Goal: Information Seeking & Learning: Learn about a topic

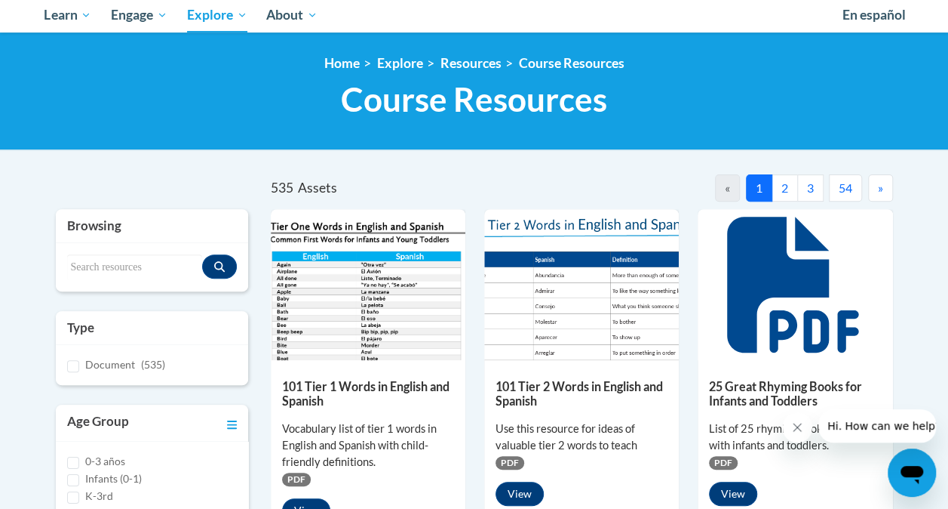
scroll to position [172, 0]
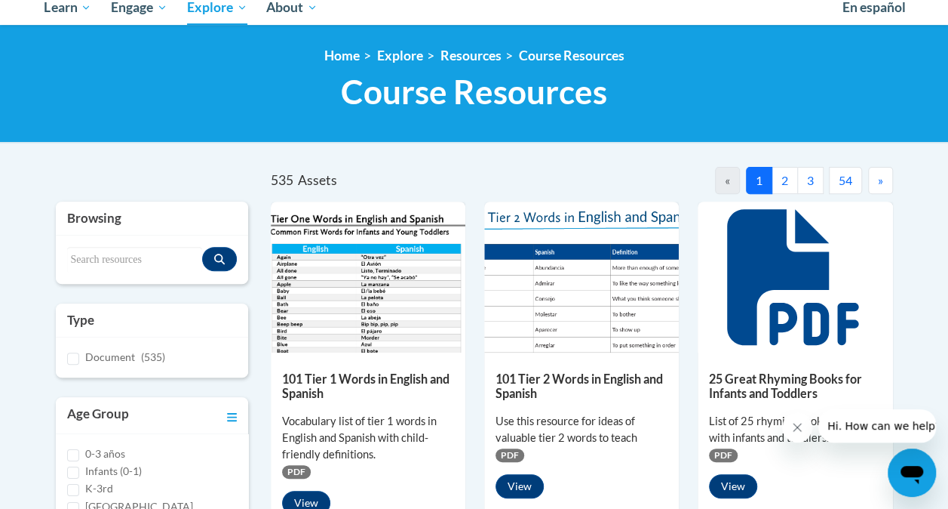
click at [794, 265] on icon at bounding box center [792, 277] width 131 height 136
click at [739, 478] on button "View" at bounding box center [733, 486] width 48 height 24
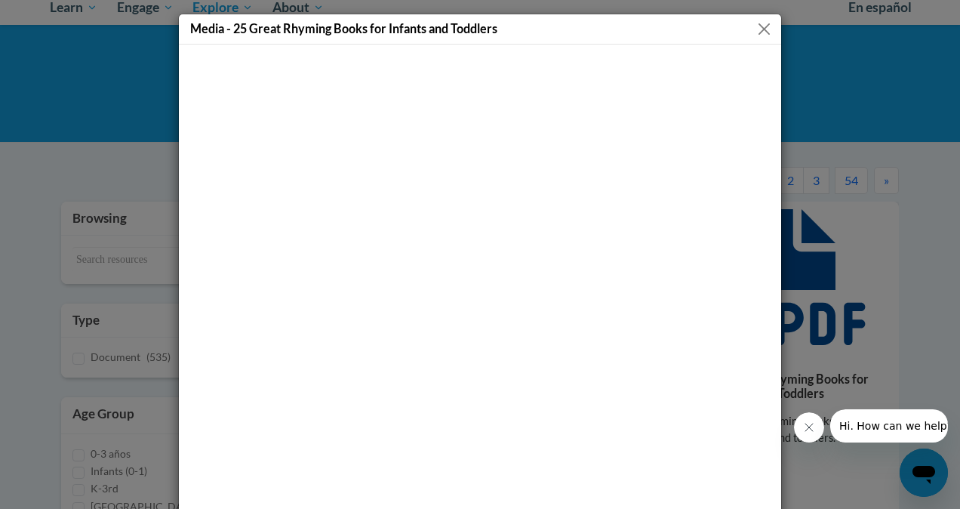
click at [754, 28] on button "Close" at bounding box center [763, 29] width 19 height 19
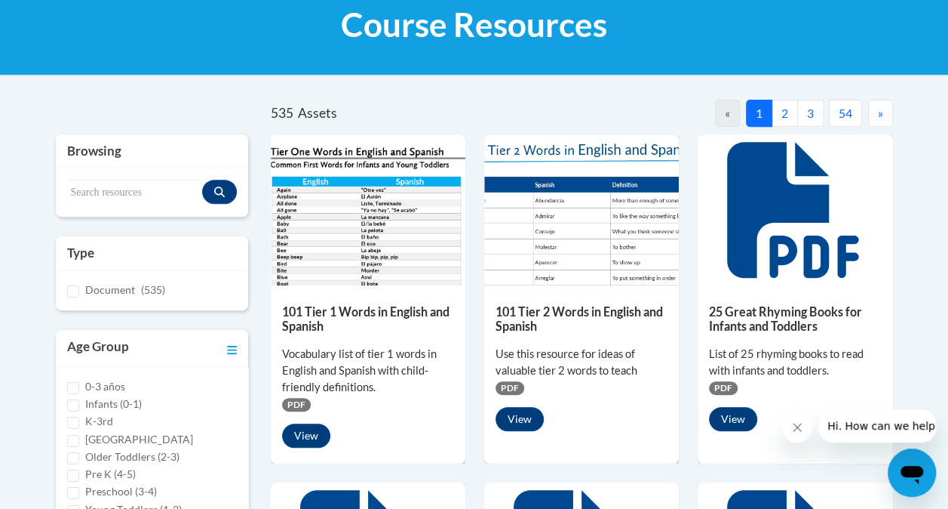
scroll to position [241, 0]
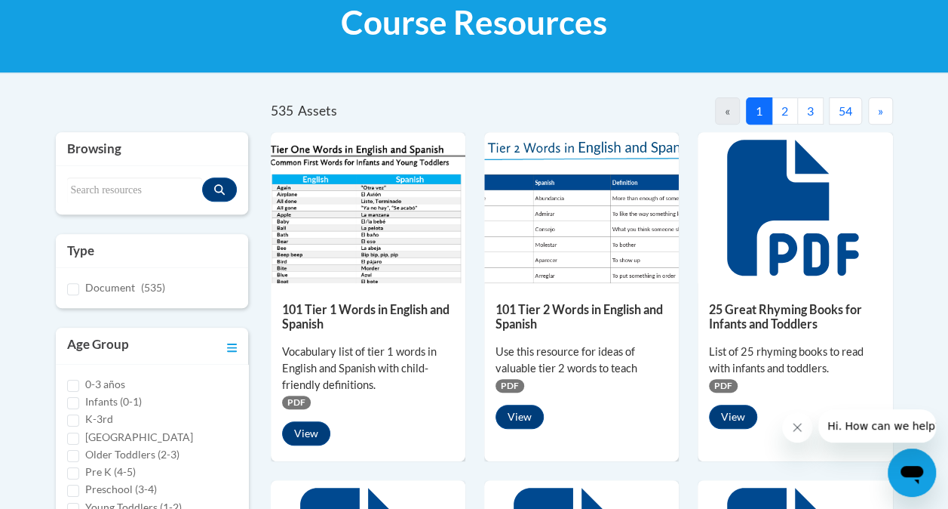
click at [549, 296] on div "101 Tier 2 Words in English and Spanish Use this resource for ideas of valuable…" at bounding box center [581, 361] width 195 height 157
click at [518, 419] on button "View" at bounding box center [520, 416] width 48 height 24
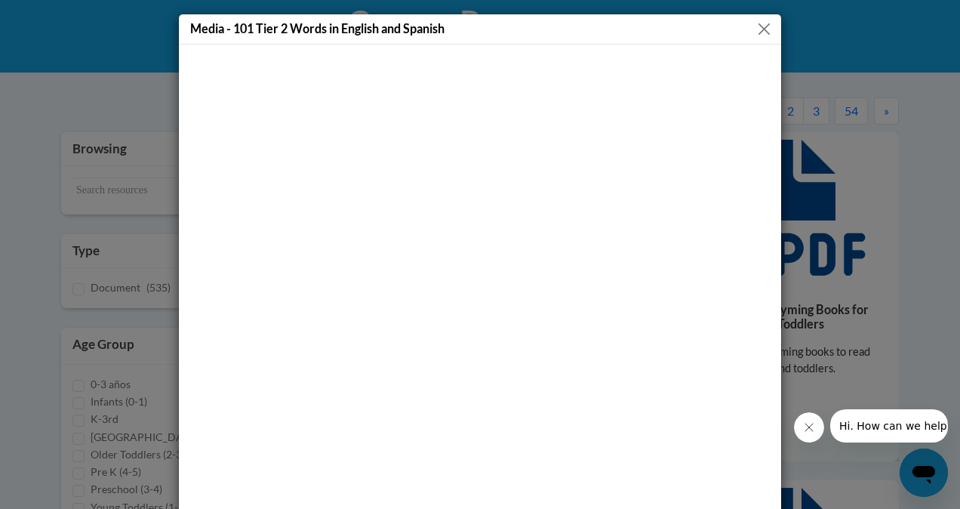
click at [754, 21] on button "Close" at bounding box center [763, 29] width 19 height 19
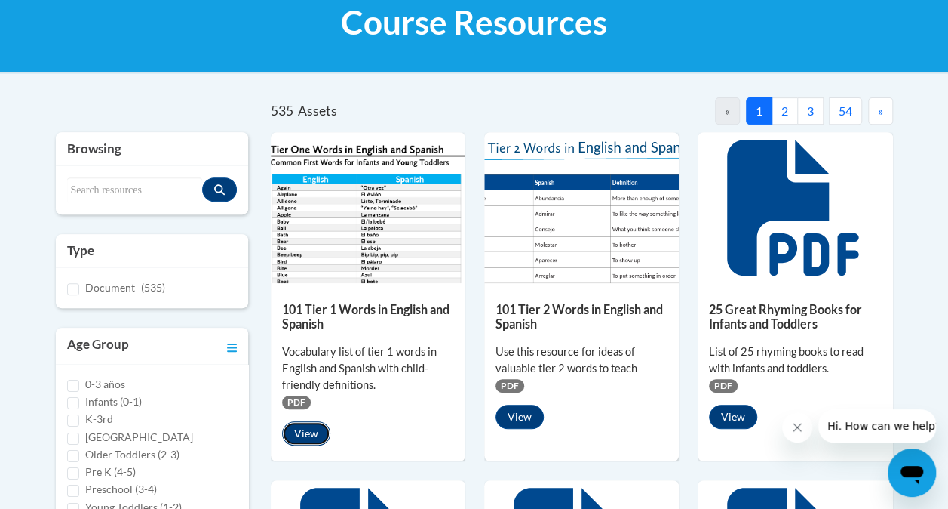
click at [309, 429] on button "View" at bounding box center [306, 433] width 48 height 24
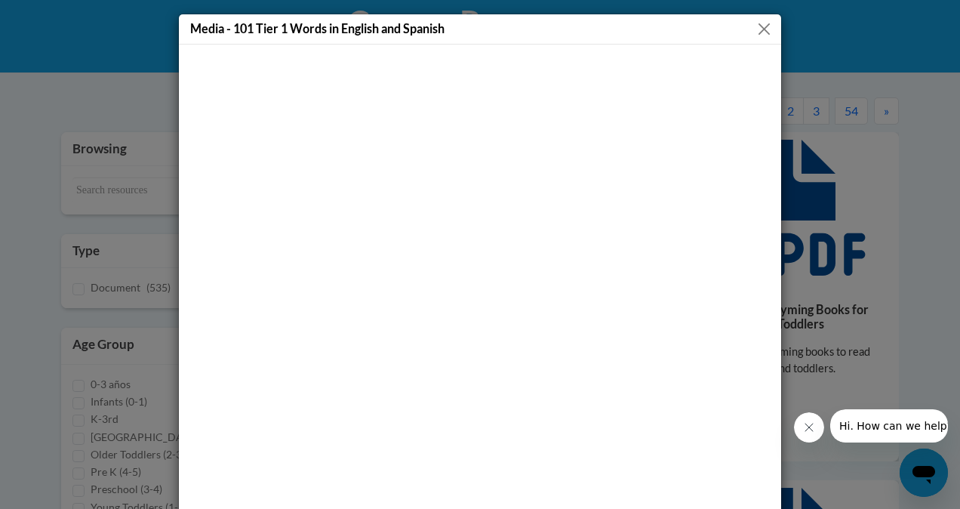
click at [754, 27] on button "Close" at bounding box center [763, 29] width 19 height 19
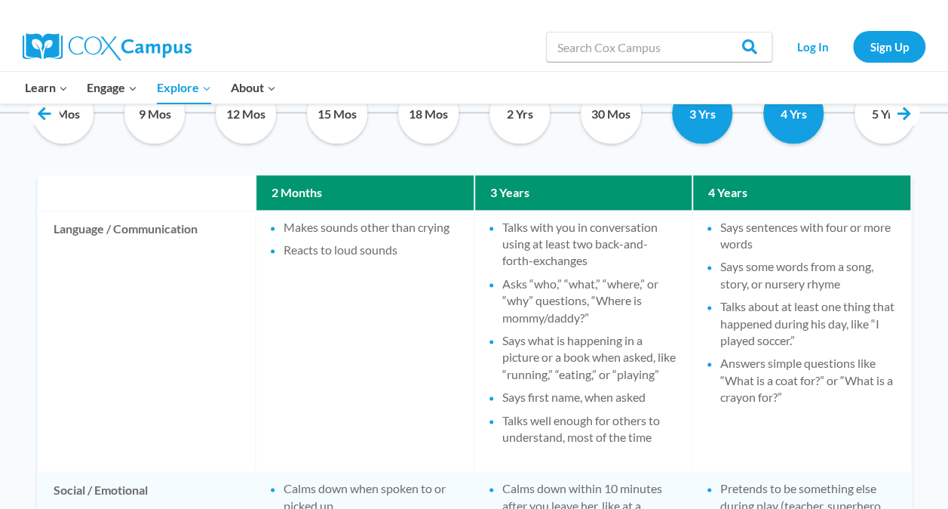
scroll to position [855, 0]
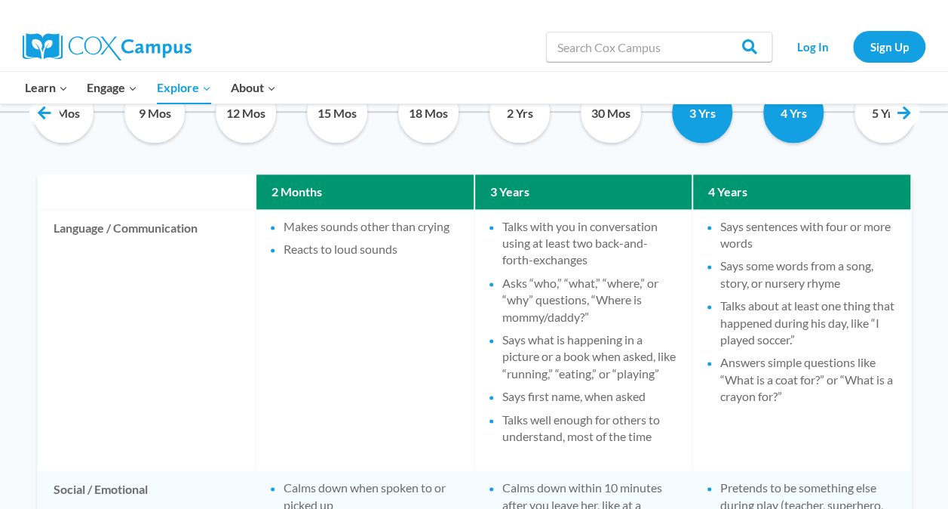
click at [839, 447] on td "Says sentences with four or more words Says some words from a song, story, or n…" at bounding box center [801, 340] width 217 height 260
click at [866, 376] on li "Answers simple questions like “What is a coat for?” or “What is a crayon for?”" at bounding box center [808, 379] width 175 height 51
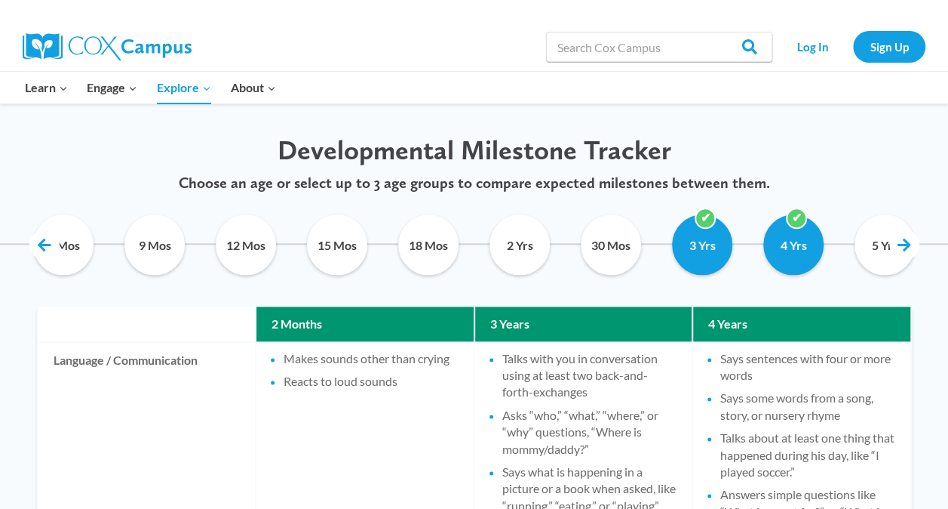
scroll to position [721, 0]
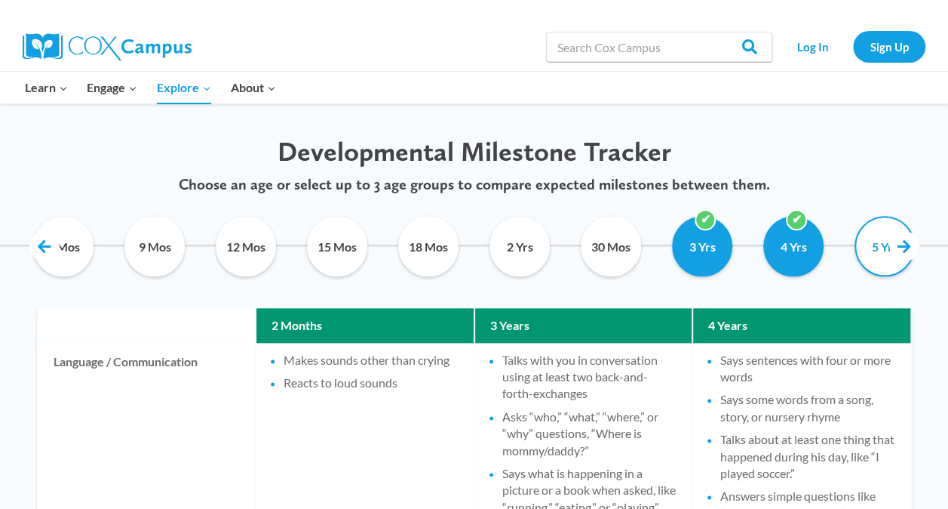
click at [868, 253] on input "5 Yrs" at bounding box center [885, 246] width 69 height 60
click at [899, 252] on link at bounding box center [905, 246] width 30 height 30
click at [878, 267] on input "5 Yrs" at bounding box center [885, 246] width 69 height 60
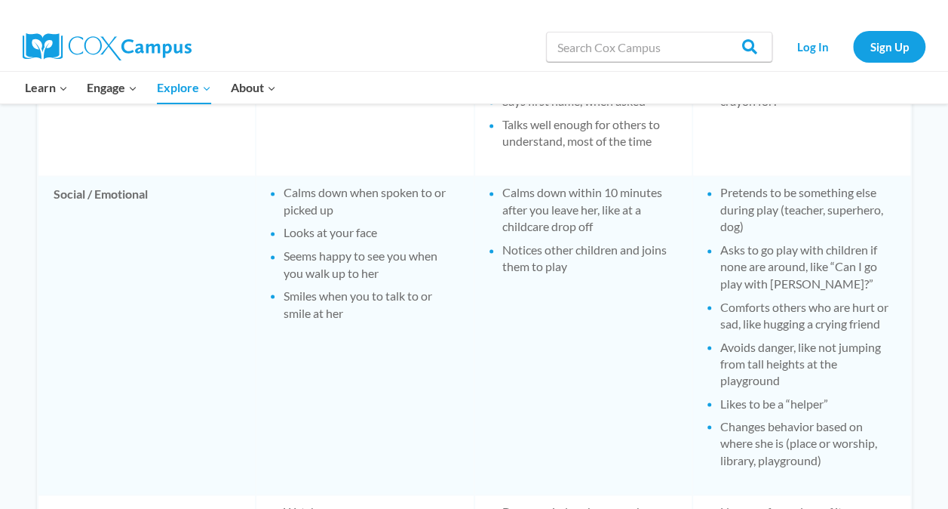
scroll to position [1154, 0]
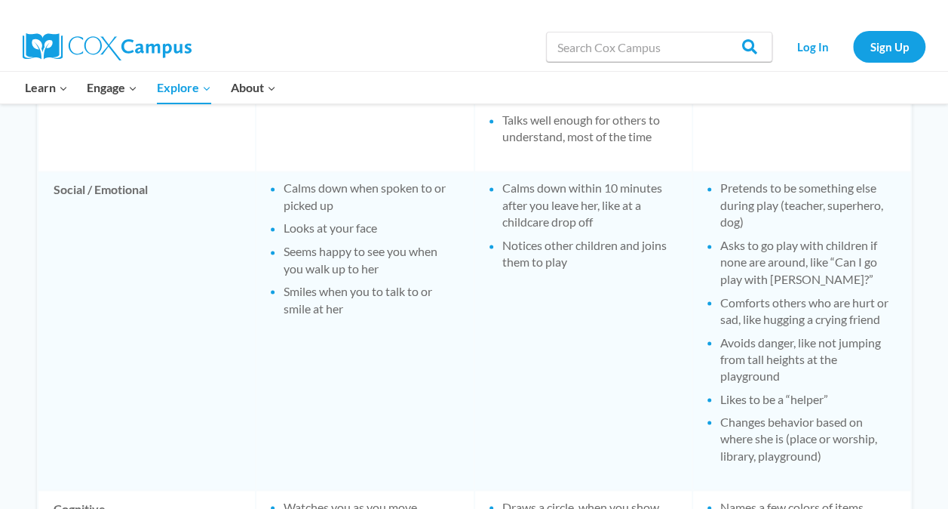
click at [131, 432] on td "Social / Emotional" at bounding box center [146, 330] width 217 height 317
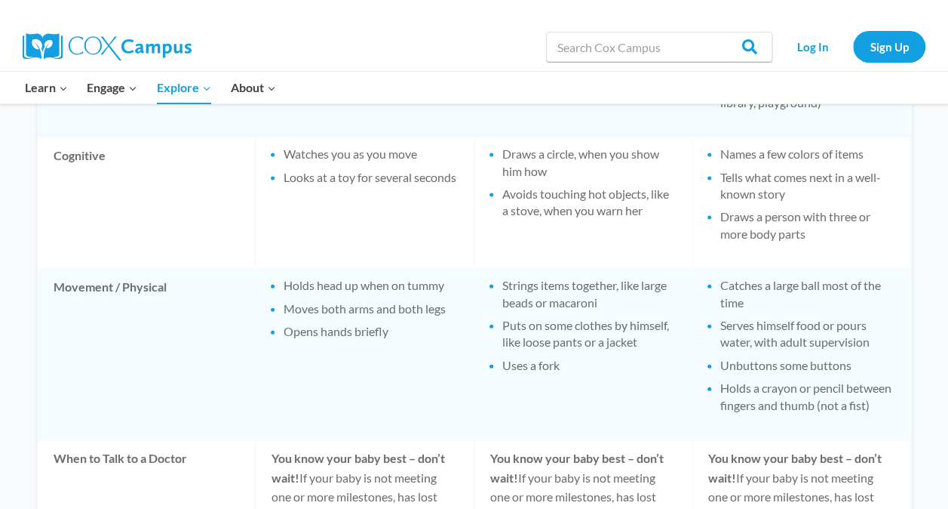
scroll to position [1534, 0]
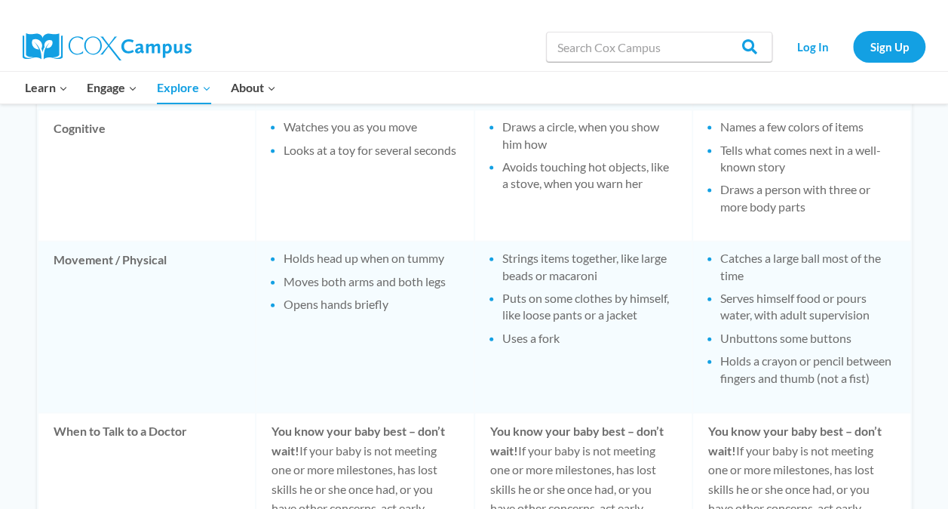
click at [837, 260] on td "Catches a large ball most of the time Serves himself food or pours water, with …" at bounding box center [801, 327] width 217 height 170
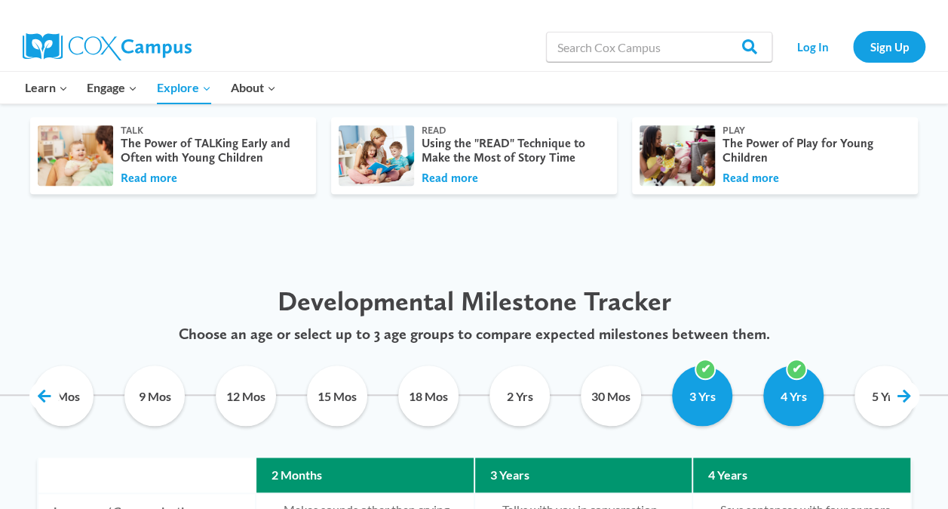
scroll to position [595, 0]
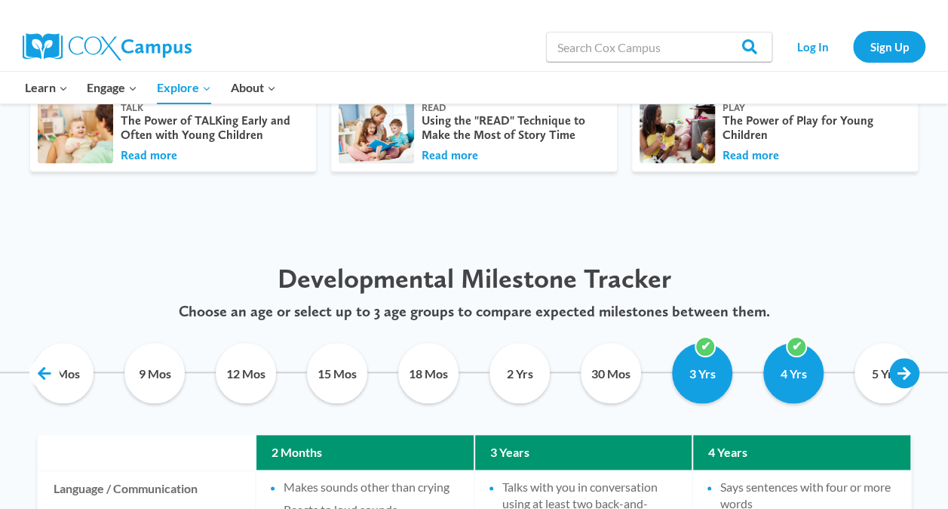
click at [904, 373] on link at bounding box center [905, 373] width 30 height 30
click at [870, 373] on input "5 Yrs" at bounding box center [885, 373] width 69 height 60
click at [911, 376] on link at bounding box center [905, 373] width 30 height 30
click at [914, 373] on link at bounding box center [905, 373] width 30 height 30
click at [874, 373] on input "5 Yrs" at bounding box center [885, 373] width 69 height 60
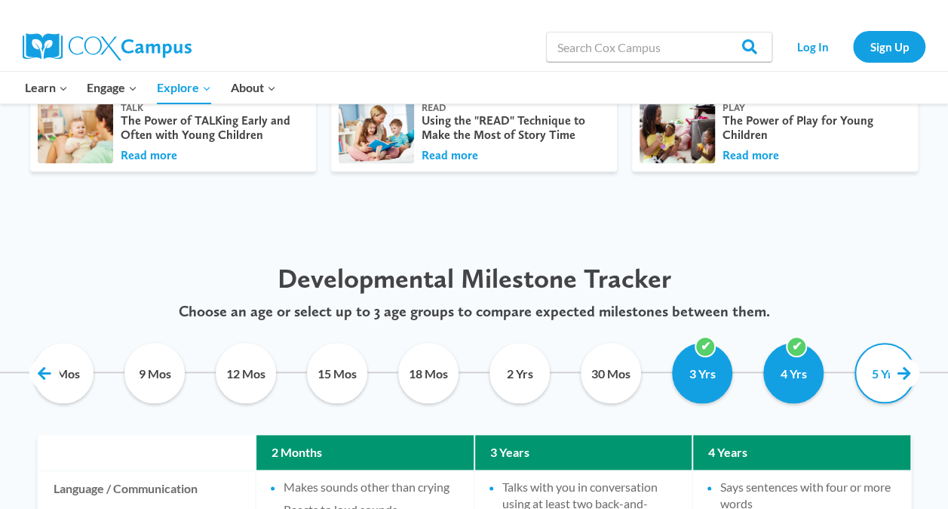
checkbox input "false"
click at [588, 381] on input "30 Mos" at bounding box center [611, 373] width 69 height 60
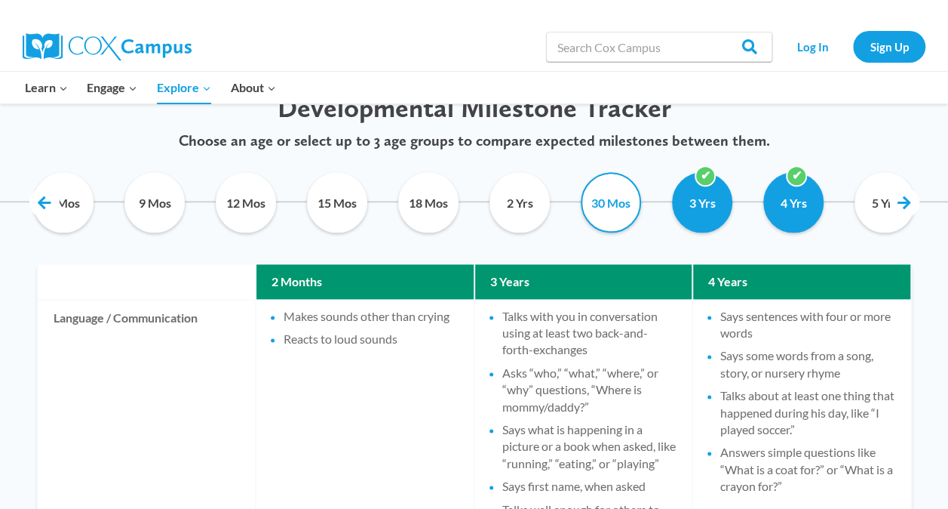
scroll to position [767, 0]
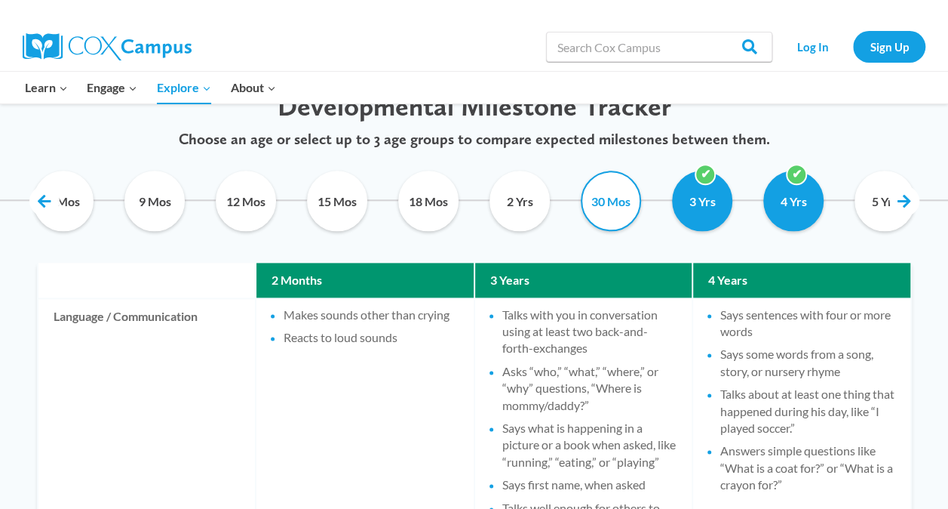
click at [613, 201] on input "30 Mos" at bounding box center [611, 201] width 69 height 60
checkbox input "false"
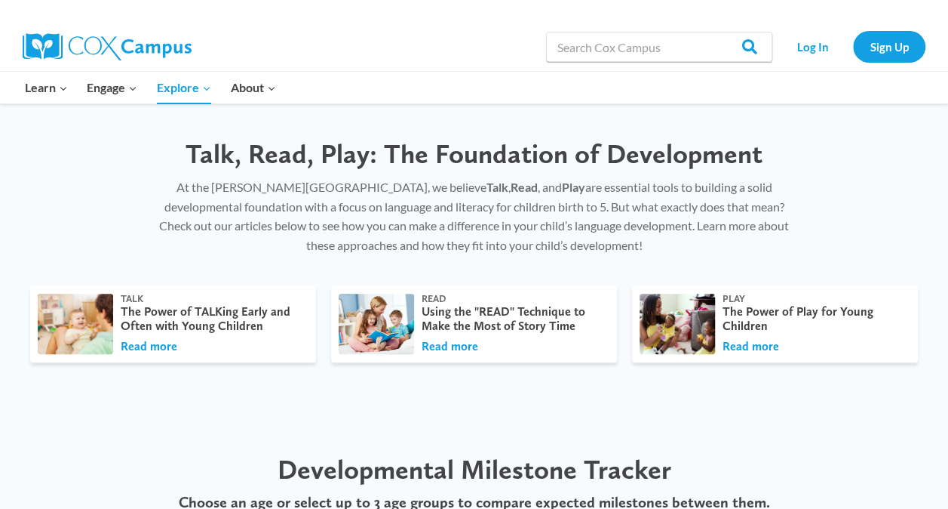
scroll to position [407, 0]
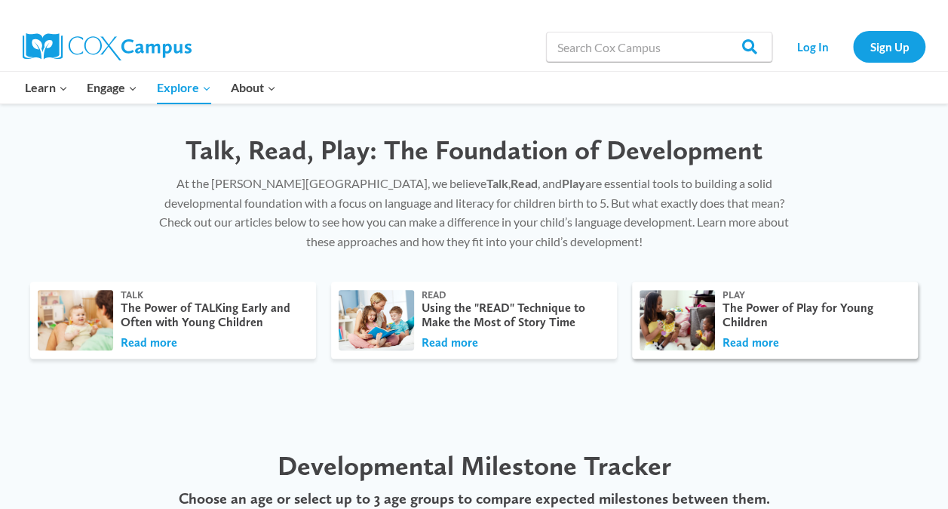
click at [777, 316] on div "The Power of Play for Young Children" at bounding box center [813, 314] width 180 height 29
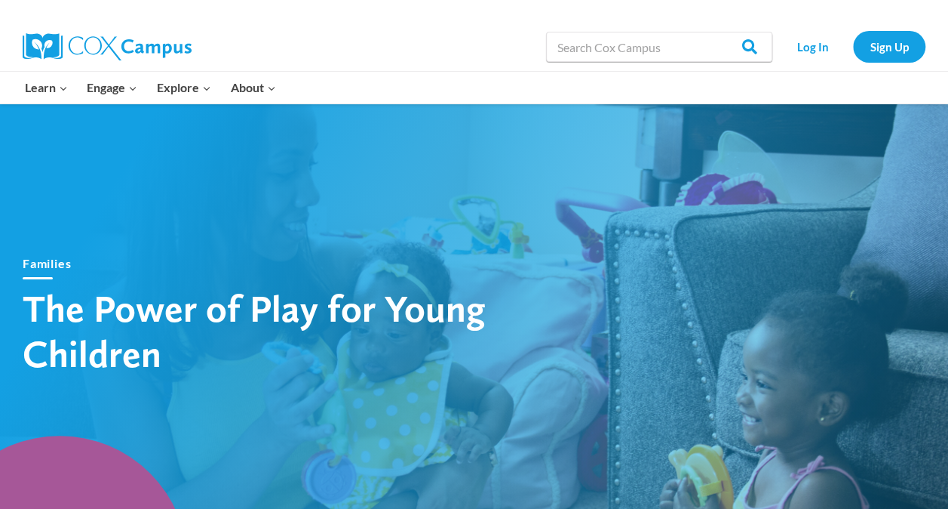
click at [782, 332] on div "Families The Power of Play for Young Children" at bounding box center [474, 315] width 948 height 302
click at [806, 259] on div "Families The Power of Play for Young Children" at bounding box center [474, 315] width 948 height 302
